Goal: Information Seeking & Learning: Learn about a topic

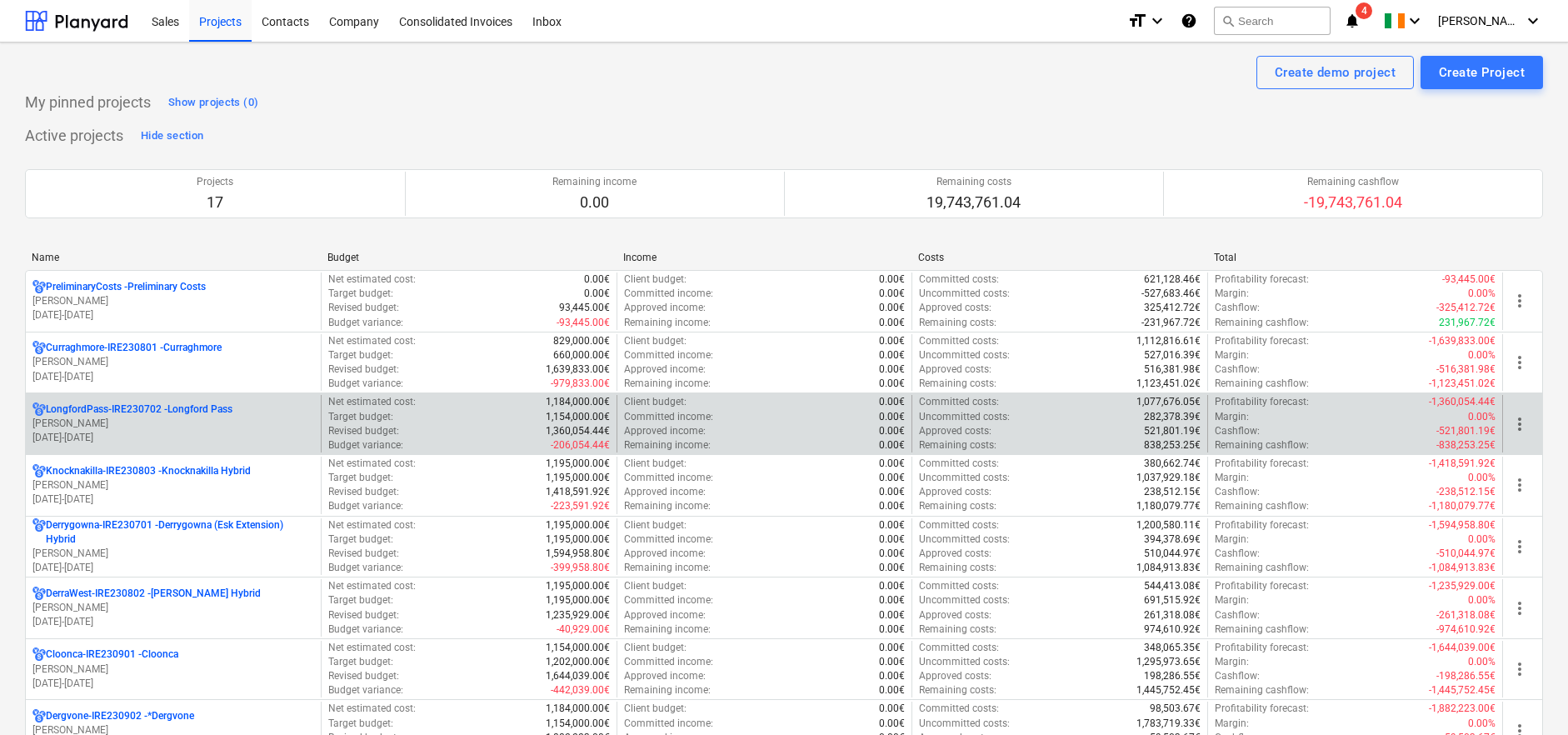
click at [173, 400] on div "LongfordPass-IRE230702 - [GEOGRAPHIC_DATA] [PERSON_NAME] [DATE] - [DATE]" at bounding box center [173, 424] width 295 height 58
click at [199, 409] on p "LongfordPass-IRE230702 - [GEOGRAPHIC_DATA]" at bounding box center [138, 410] width 186 height 14
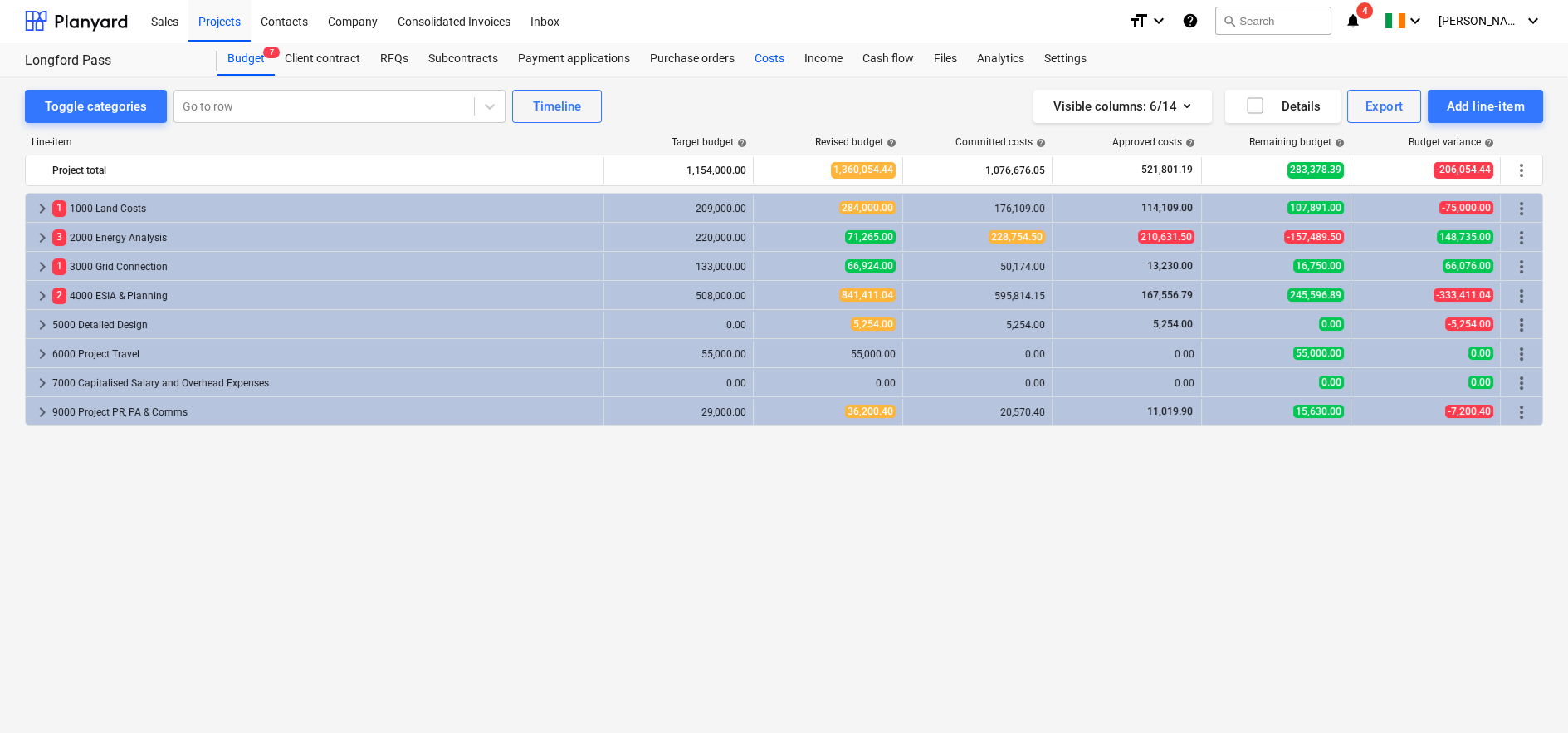
click at [771, 61] on div "Costs" at bounding box center [769, 59] width 50 height 33
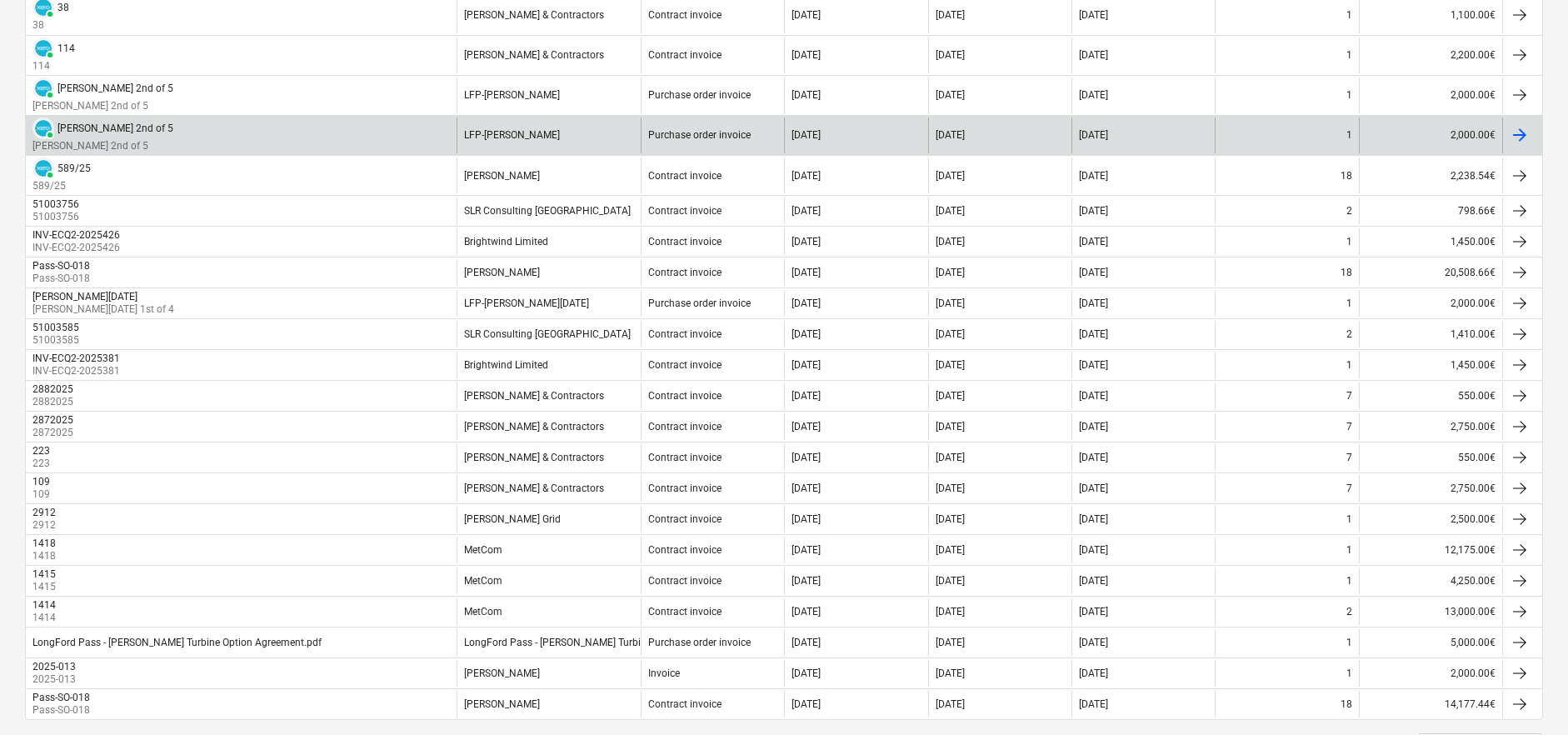
scroll to position [1474, 0]
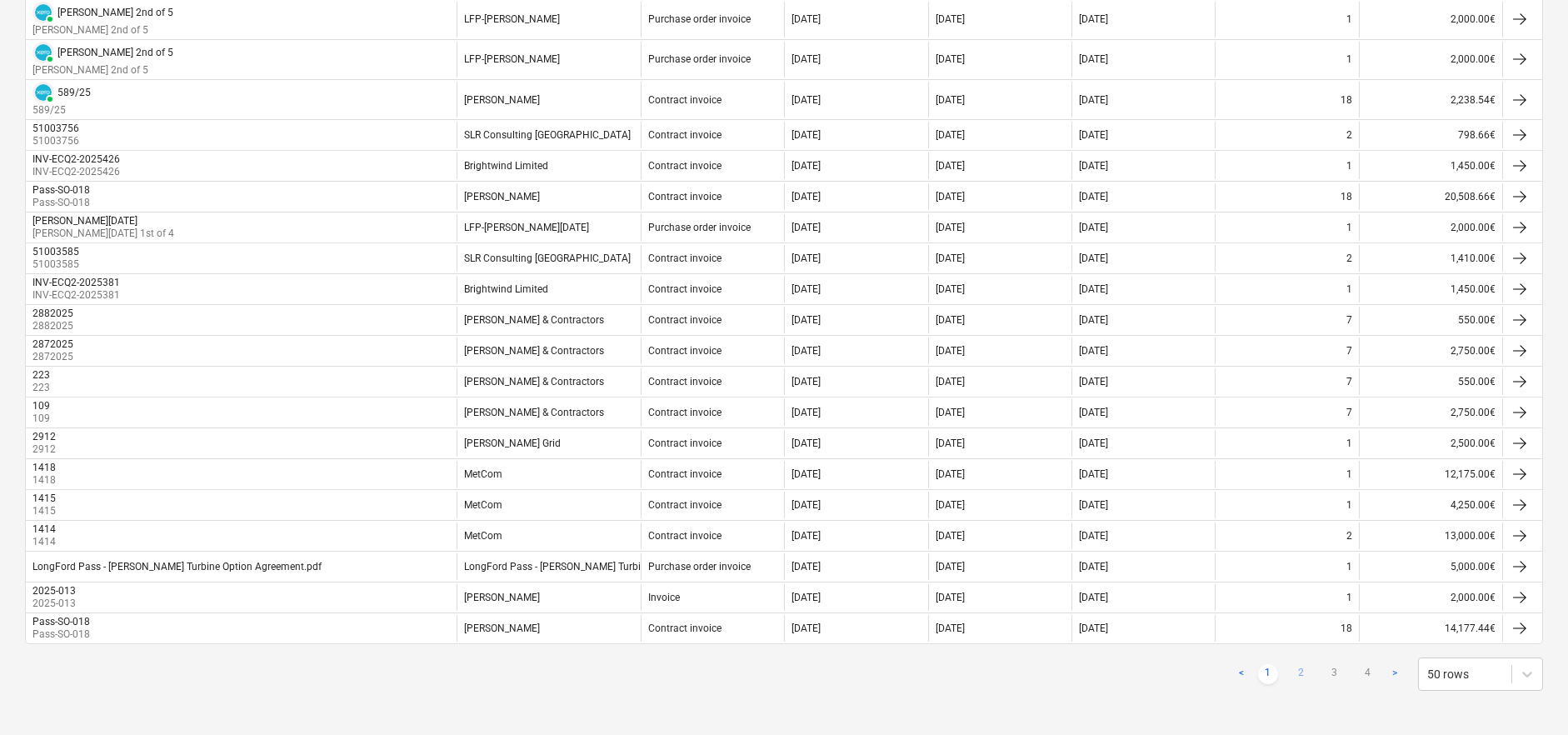
click at [1297, 672] on link "2" at bounding box center [1301, 674] width 20 height 20
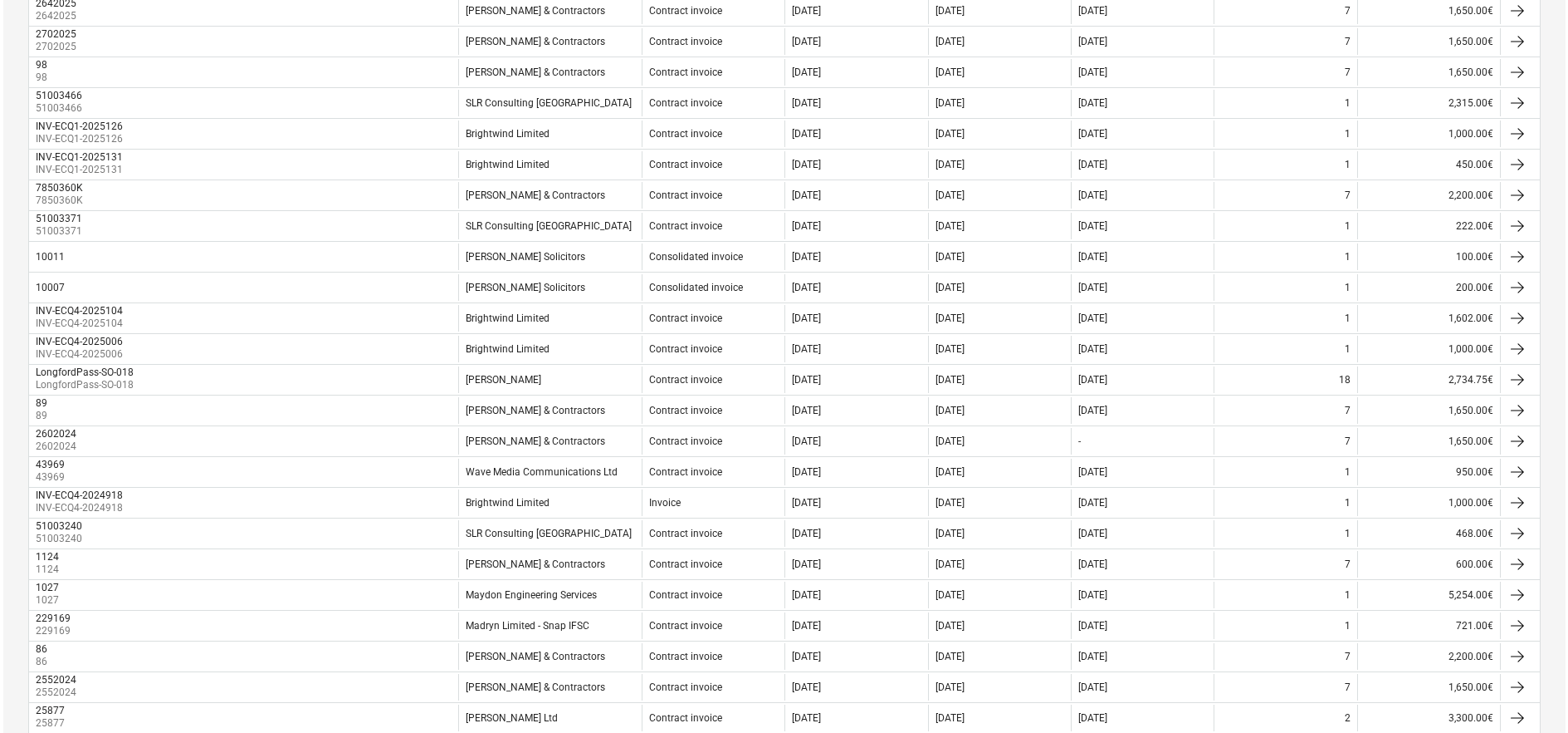
scroll to position [0, 0]
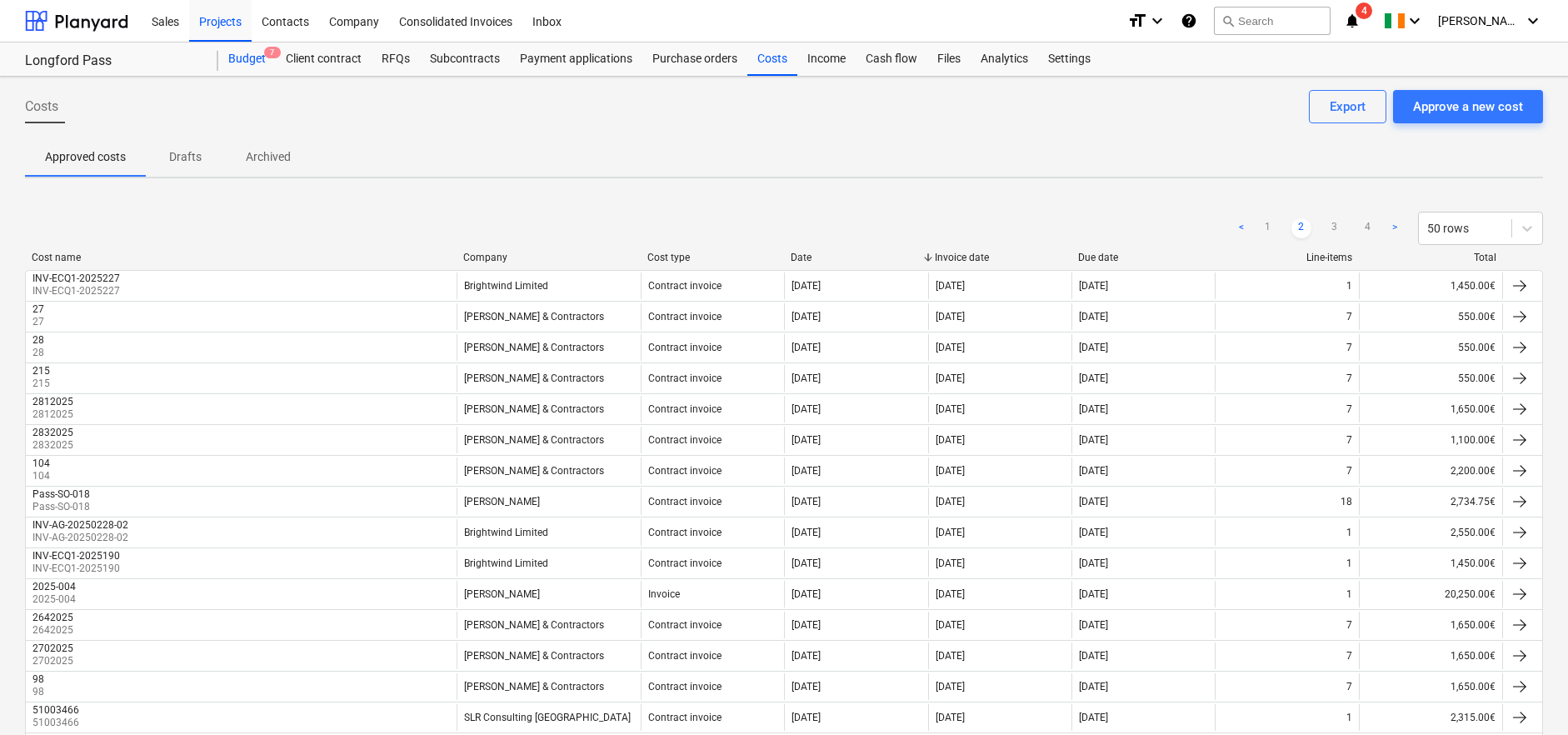
click at [251, 59] on div "Budget 7" at bounding box center [247, 60] width 58 height 33
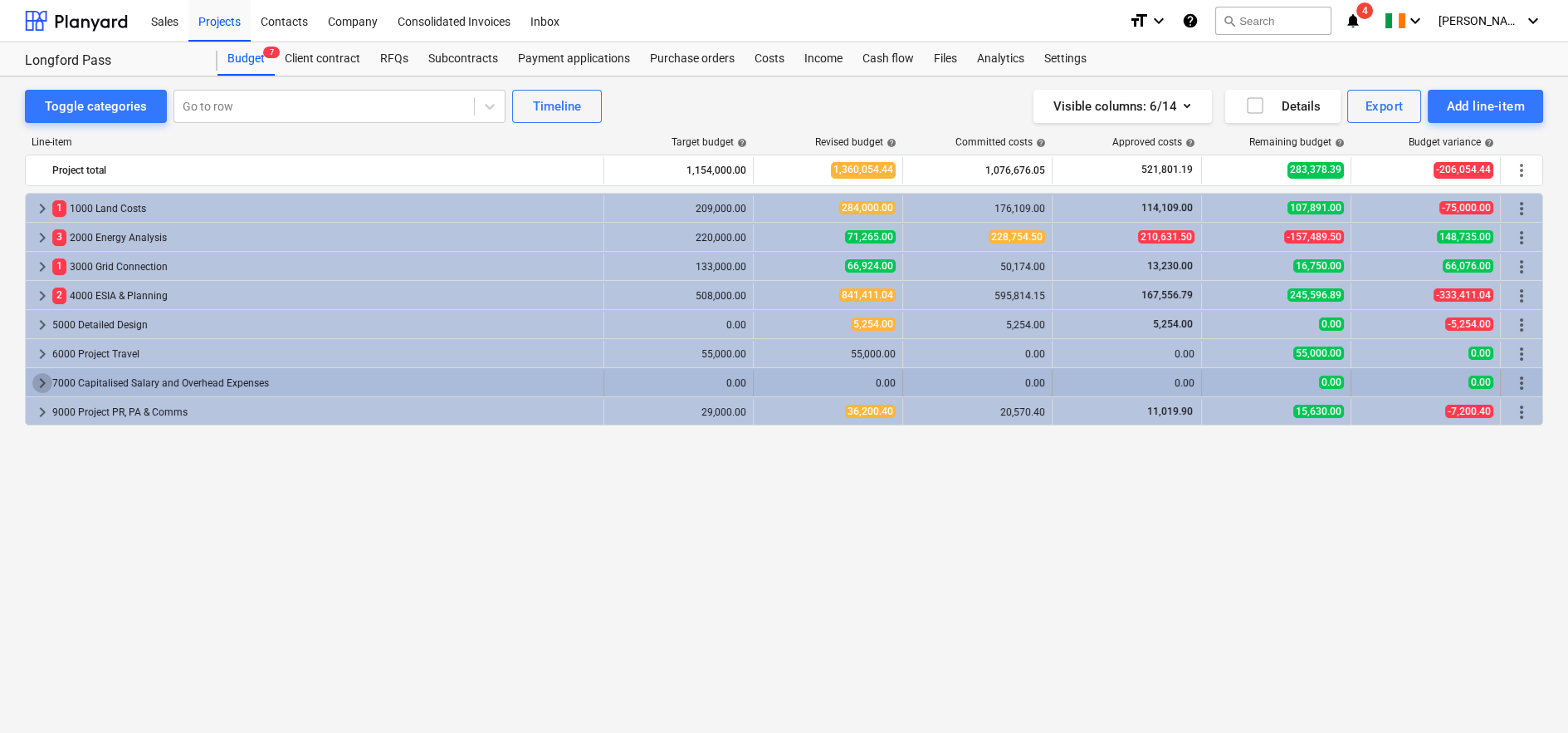
click at [38, 380] on span "keyboard_arrow_right" at bounding box center [42, 382] width 20 height 20
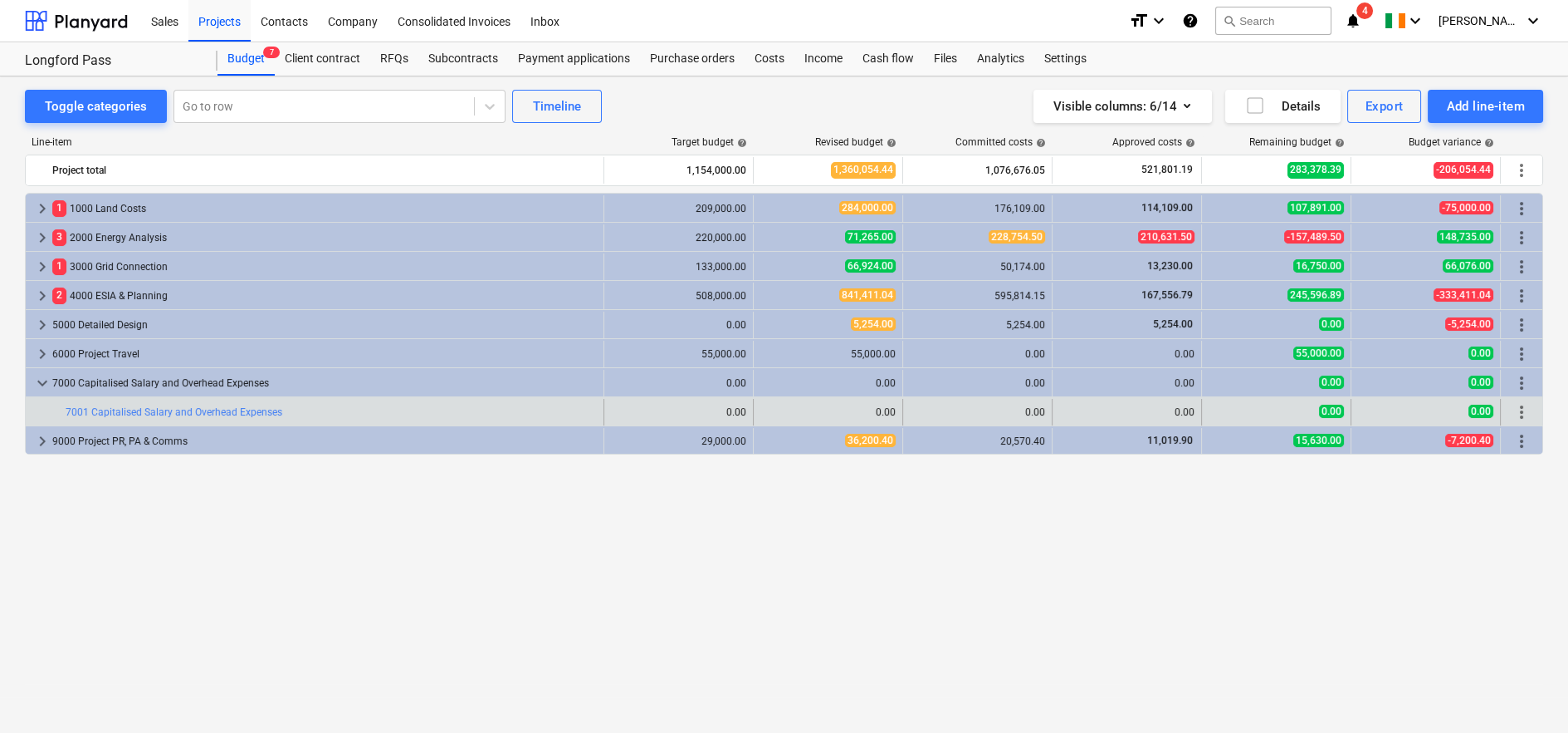
click at [186, 419] on div "bar_chart 7001 Capitalised Salary and Overhead Expenses" at bounding box center [331, 412] width 531 height 26
click at [145, 411] on link "7001 Capitalised Salary and Overhead Expenses" at bounding box center [174, 412] width 216 height 11
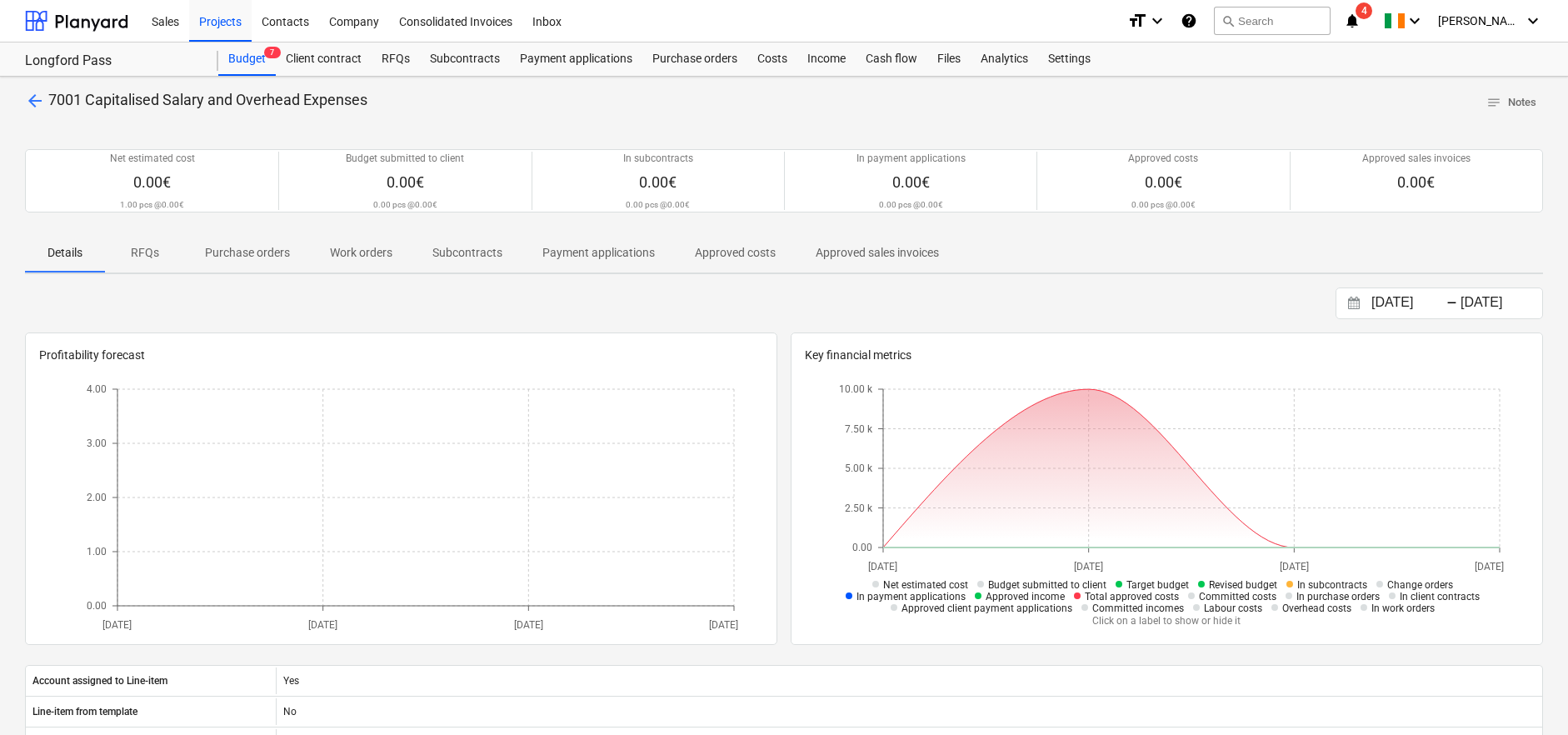
click at [738, 252] on p "Approved costs" at bounding box center [735, 253] width 80 height 18
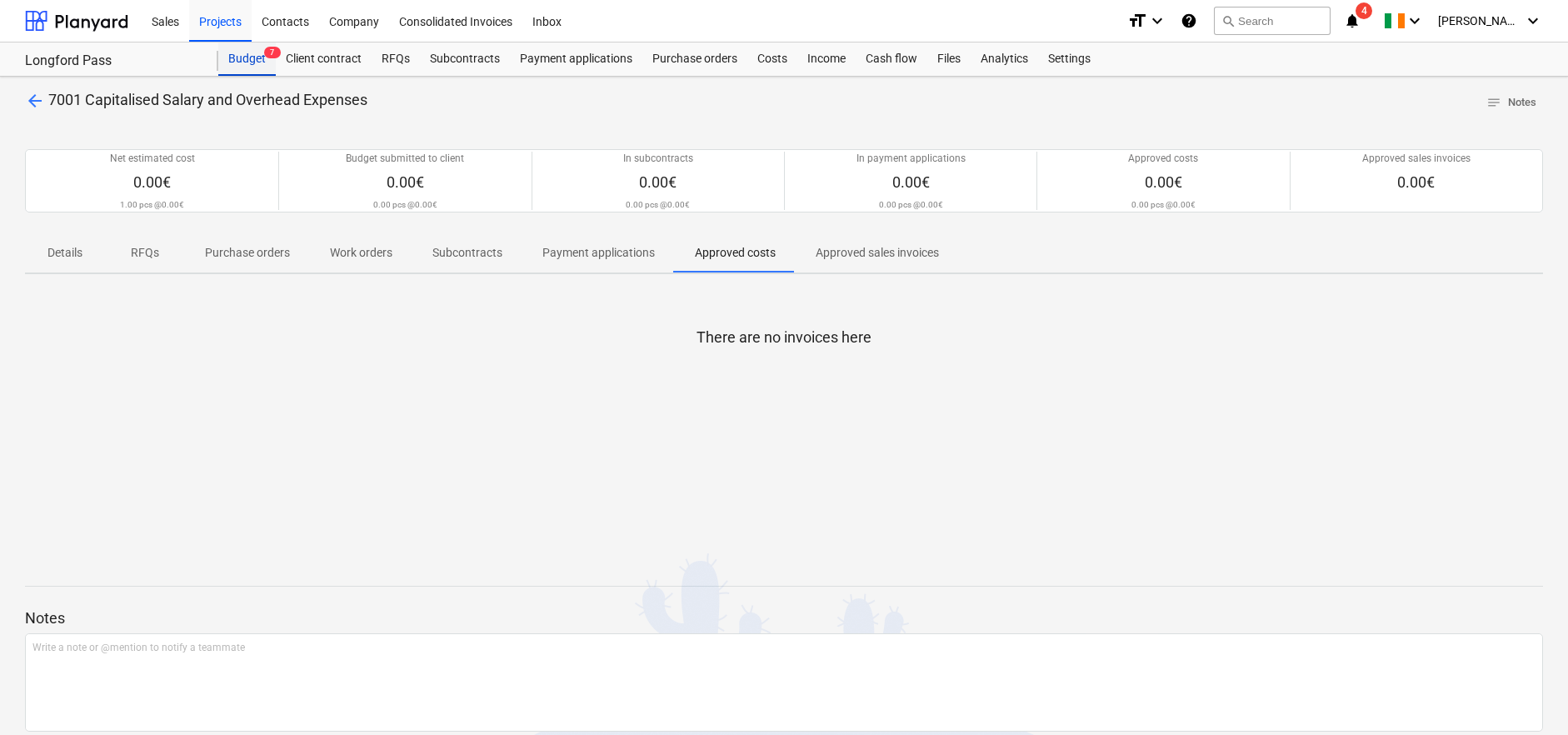
click at [228, 58] on div "Budget 7" at bounding box center [247, 60] width 58 height 33
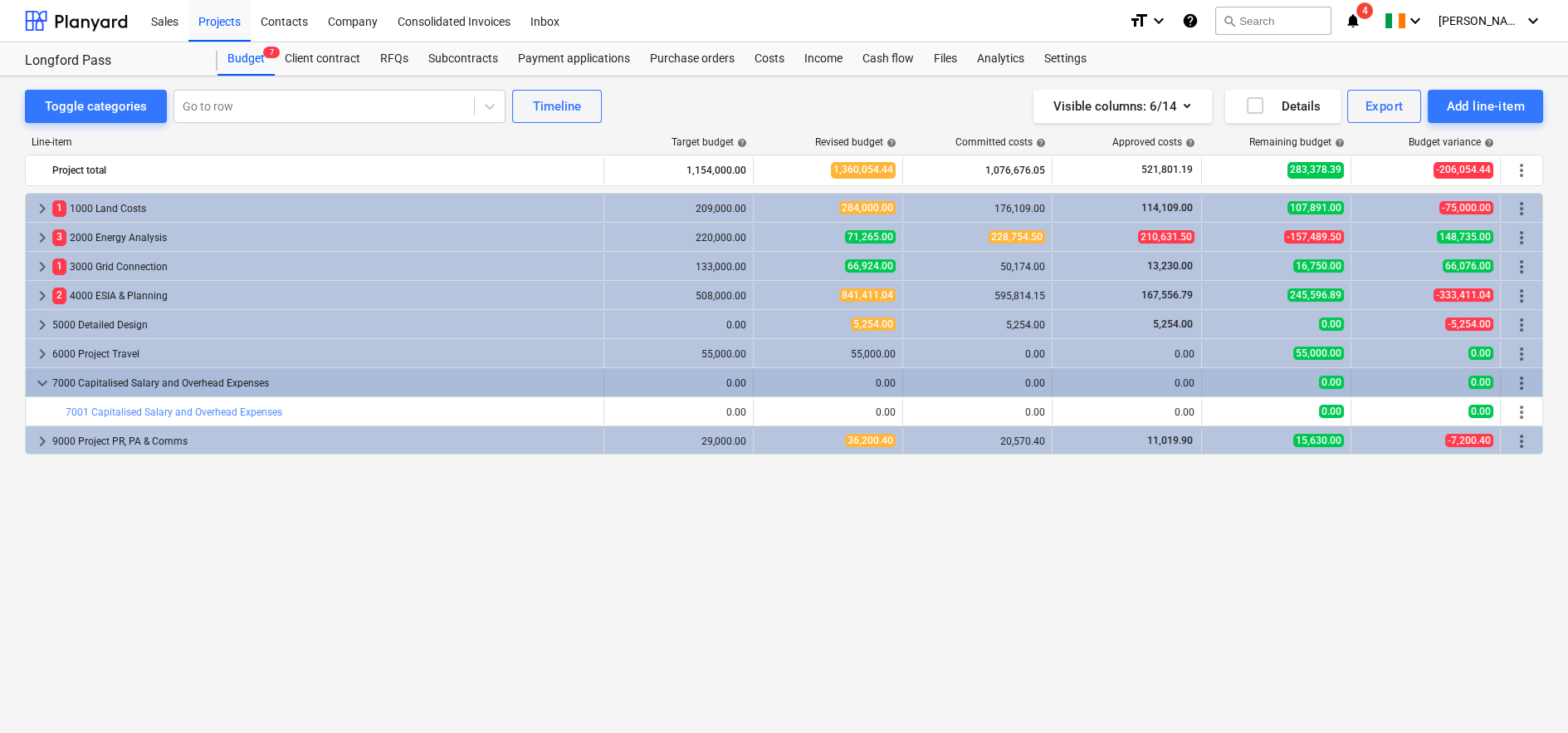
click at [46, 386] on span "keyboard_arrow_down" at bounding box center [42, 382] width 20 height 20
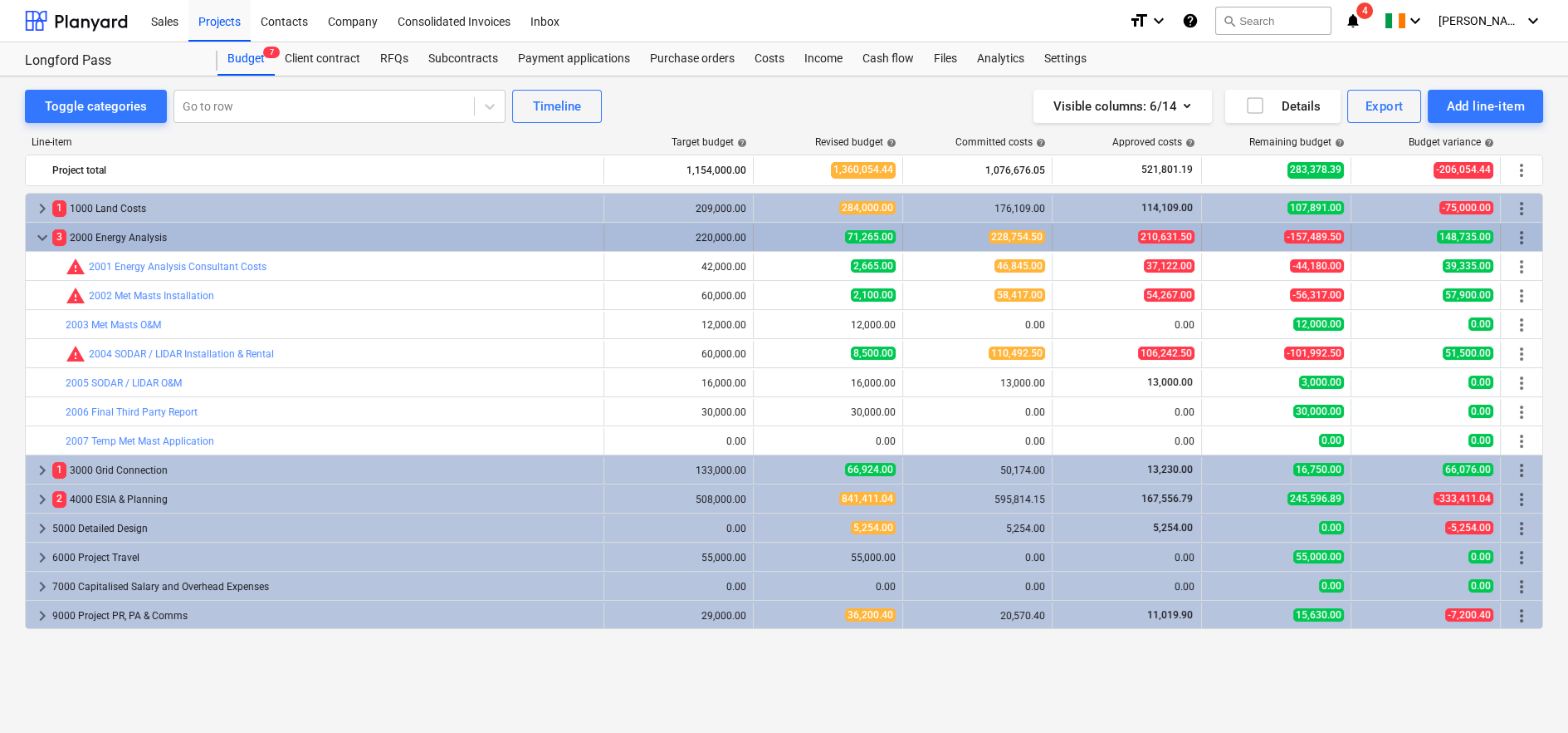
click at [127, 235] on div "3 2000 Energy Analysis" at bounding box center [324, 237] width 545 height 26
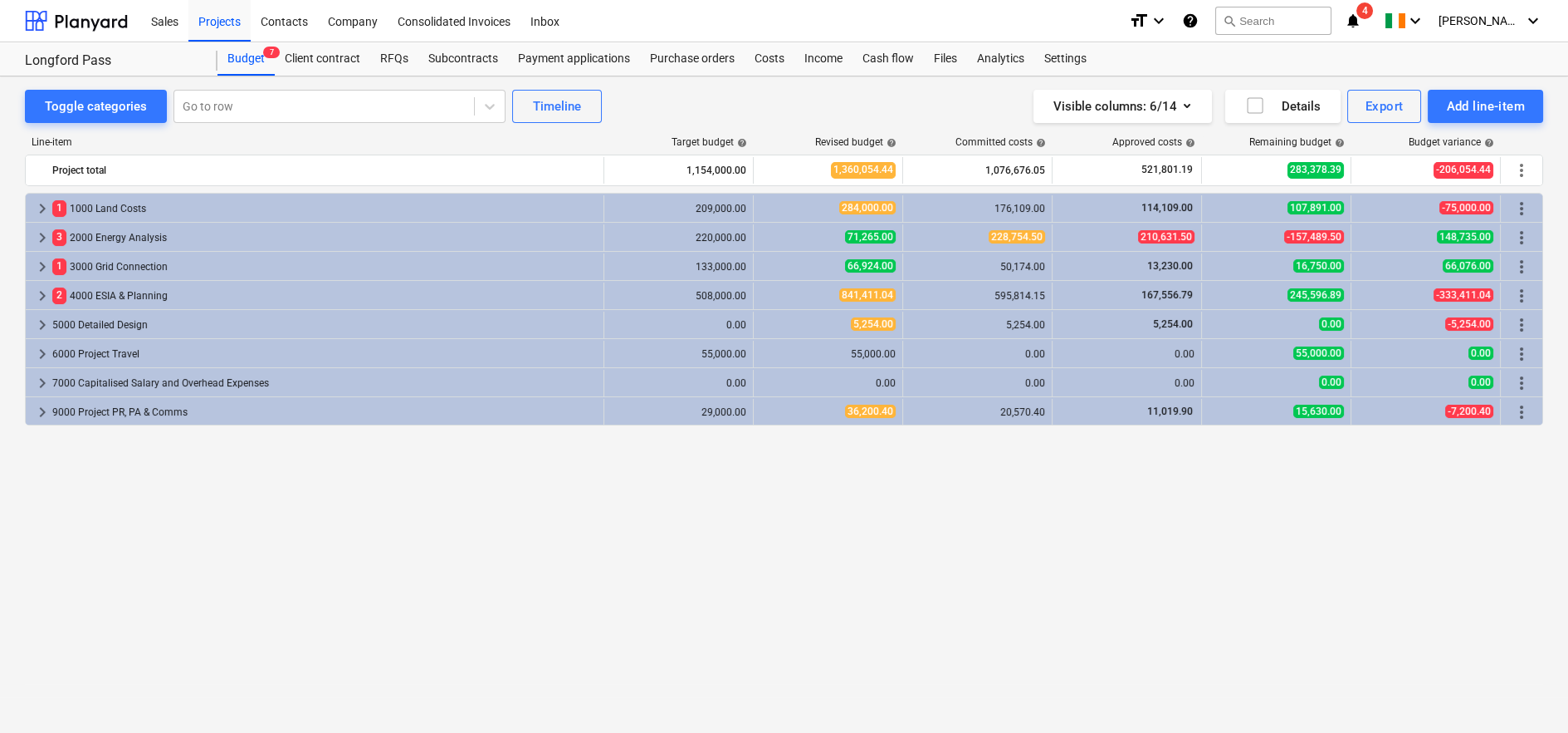
click at [127, 235] on div "3 2000 Energy Analysis" at bounding box center [324, 237] width 545 height 26
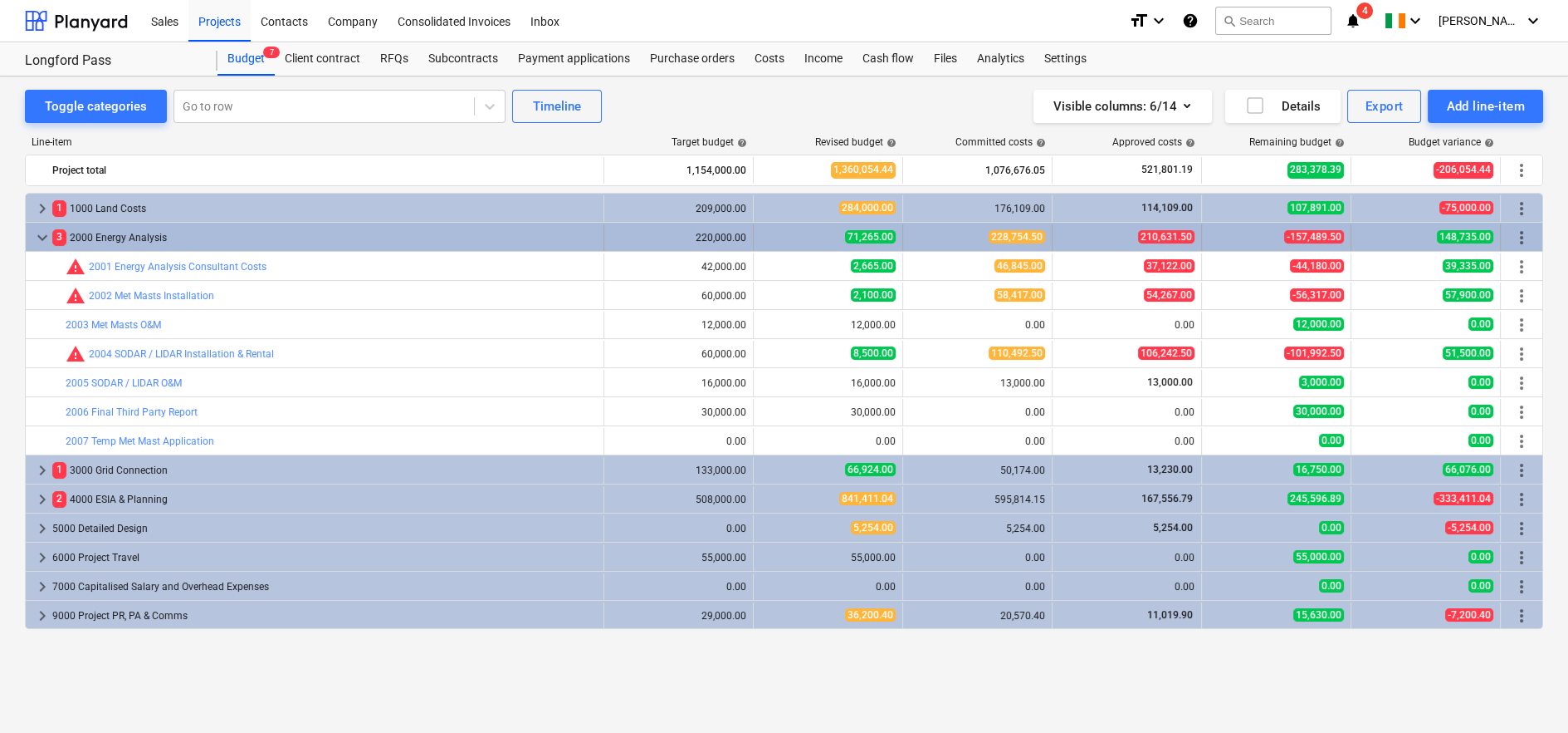
click at [1161, 240] on span "210,631.50" at bounding box center [1166, 236] width 57 height 13
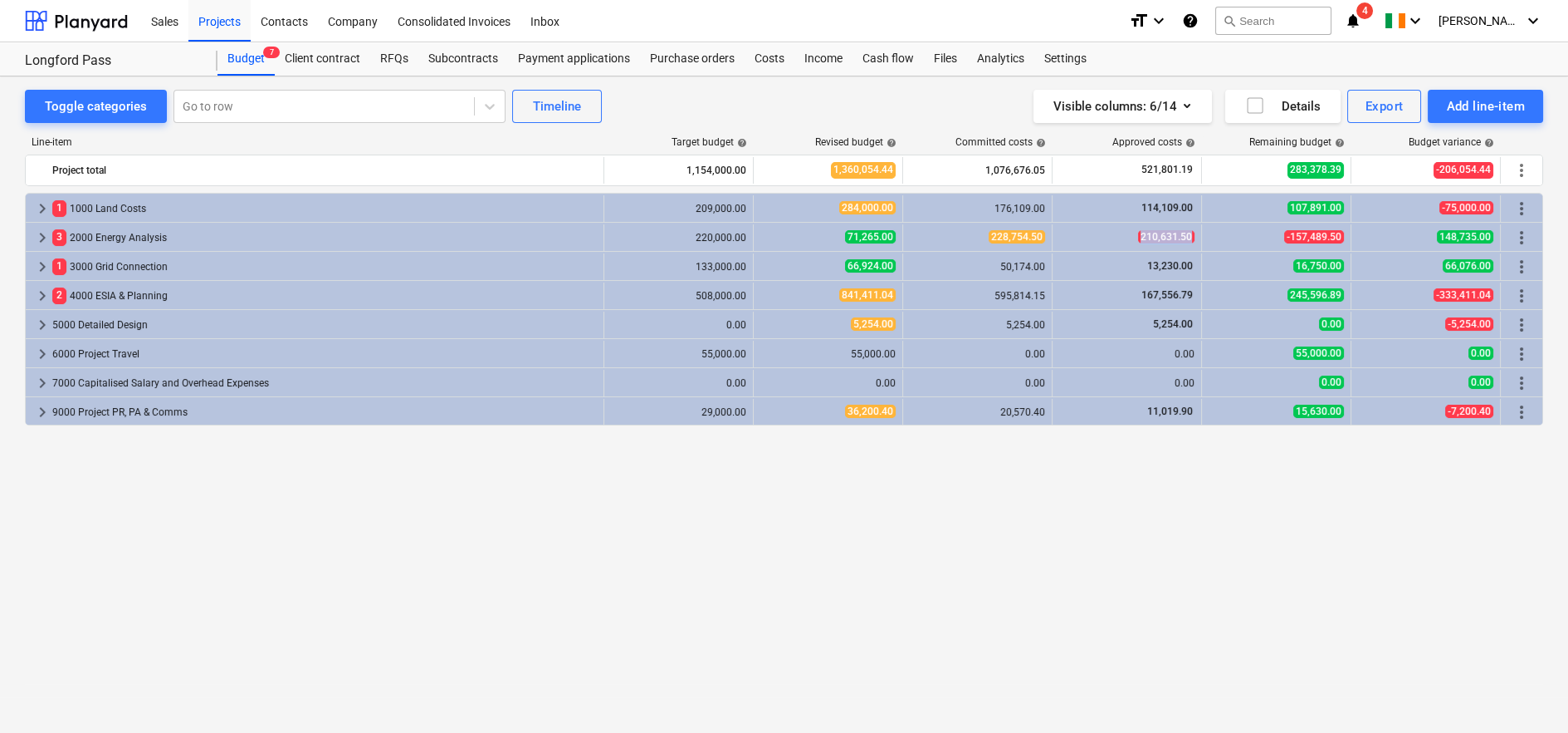
click at [1161, 240] on span "210,631.50" at bounding box center [1166, 236] width 57 height 13
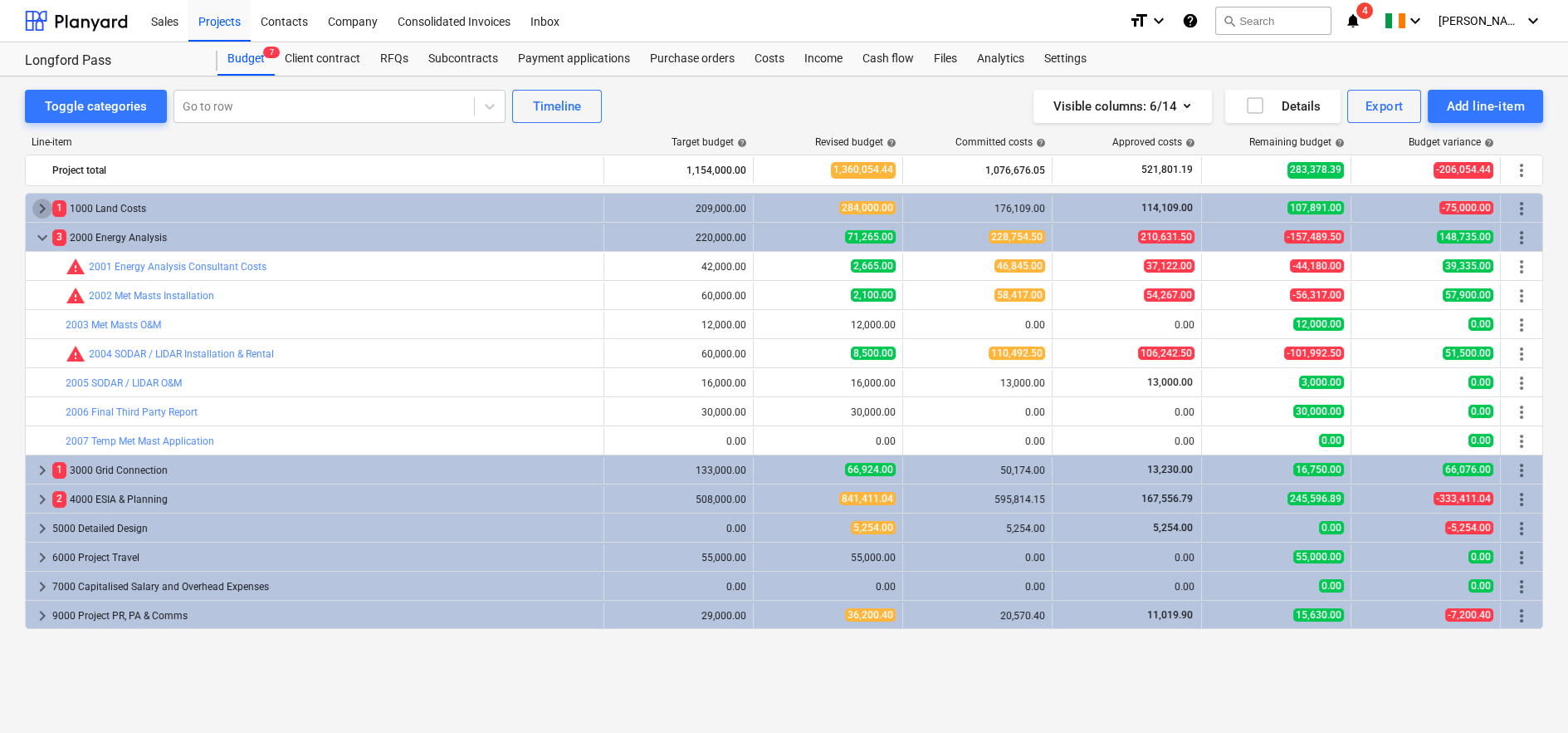
drag, startPoint x: 45, startPoint y: 238, endPoint x: 42, endPoint y: 212, distance: 26.2
click at [42, 212] on span "keyboard_arrow_right" at bounding box center [42, 209] width 20 height 20
